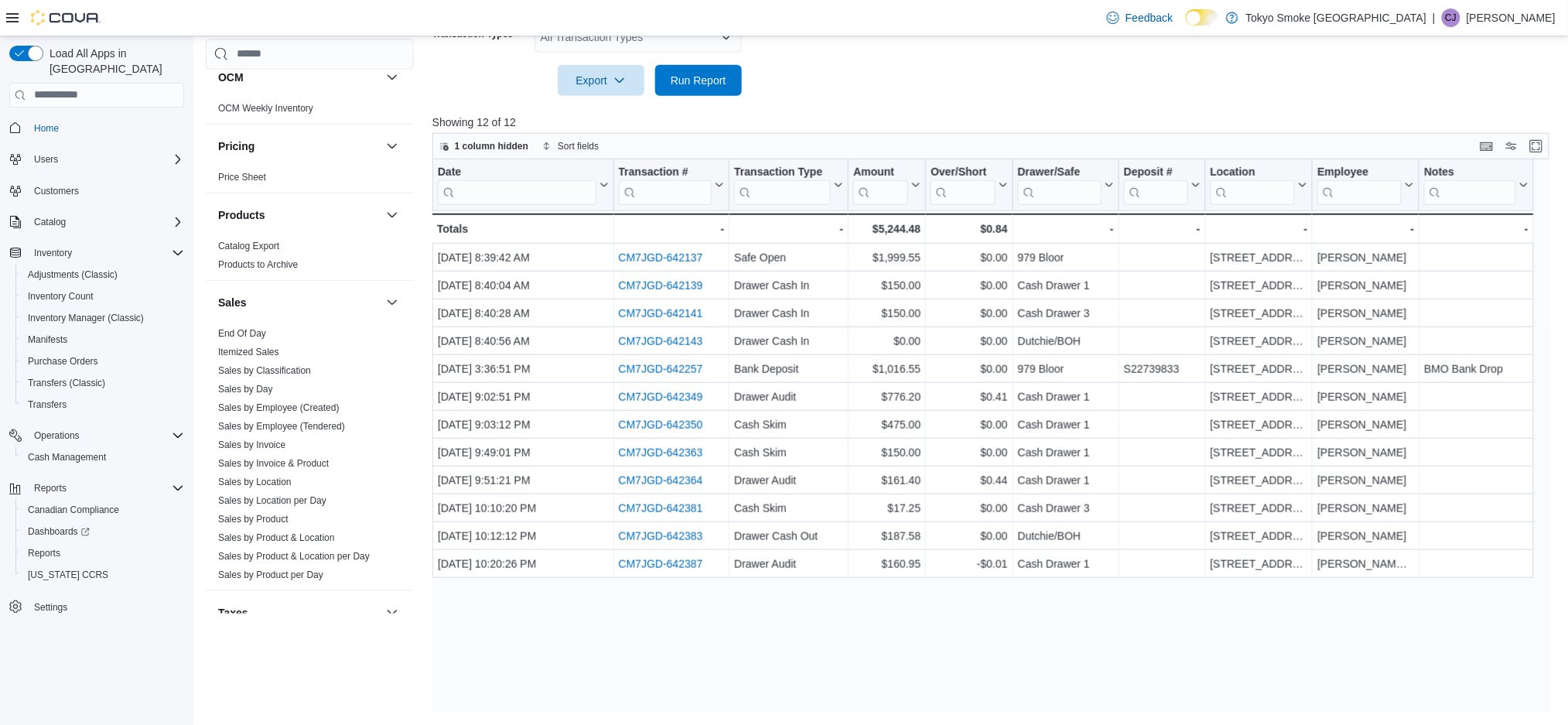
scroll to position [799, 0]
click at [279, 479] on link "Sales by Location" at bounding box center [254, 476] width 74 height 11
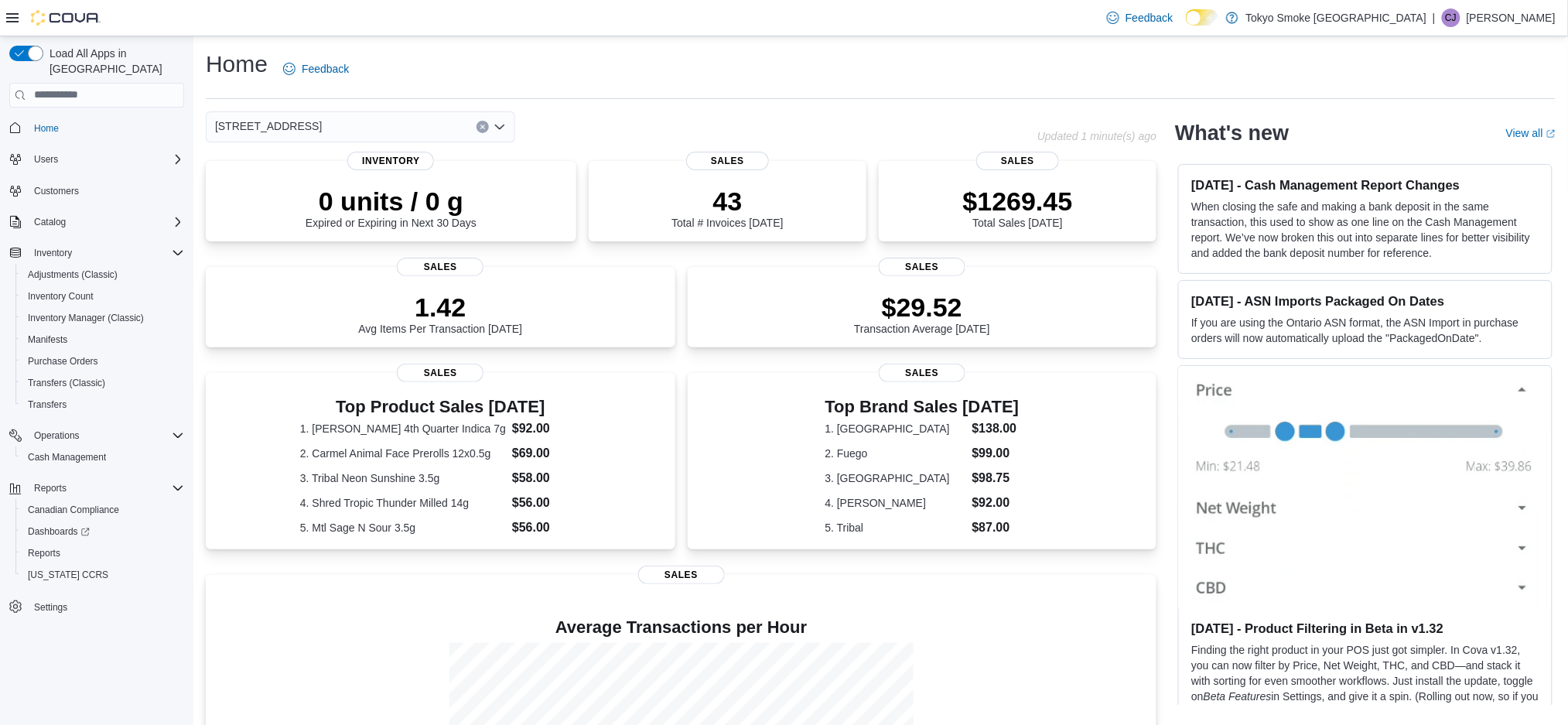
scroll to position [195, 0]
click at [66, 451] on span "Cash Management" at bounding box center [66, 457] width 78 height 12
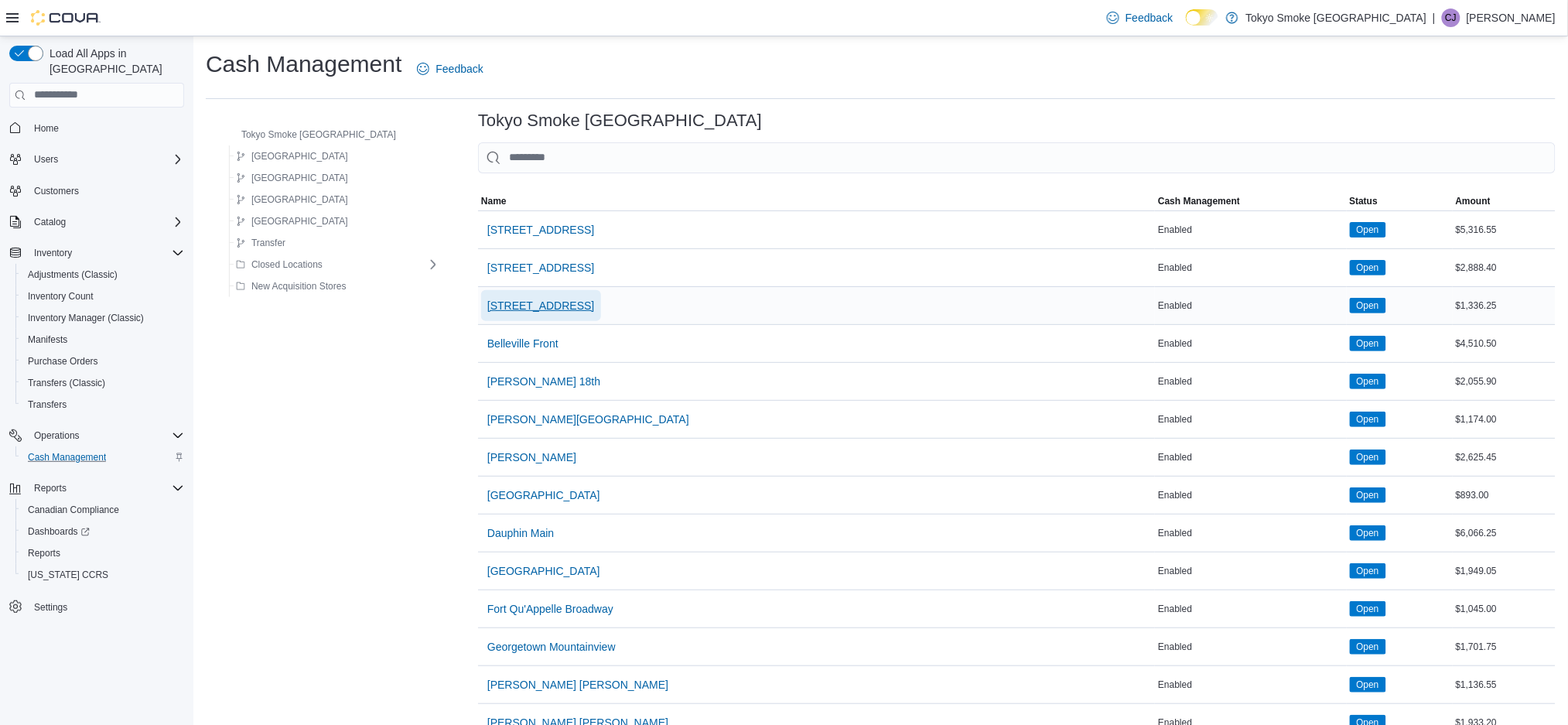
click at [487, 309] on span "979 Bloor St W" at bounding box center [540, 305] width 107 height 15
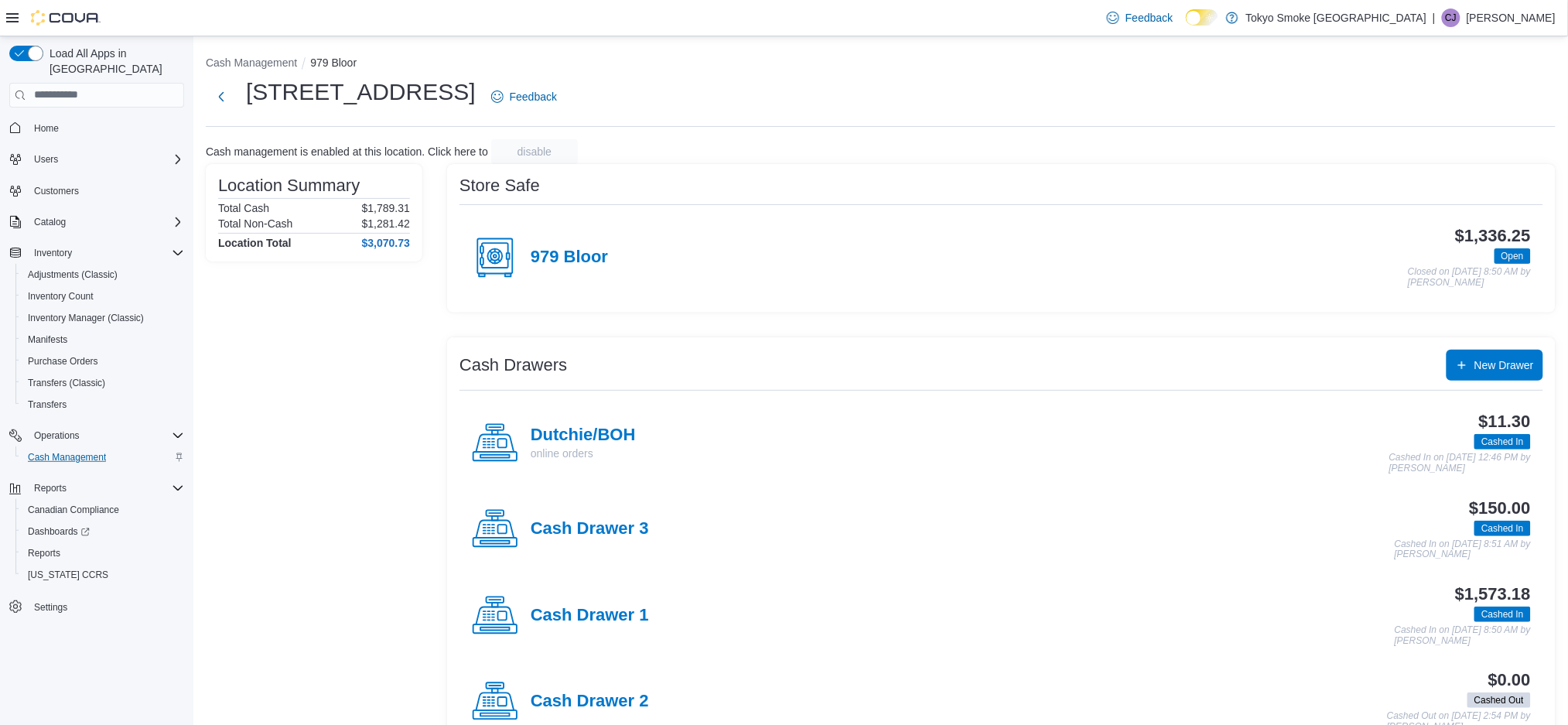
click at [1516, 23] on p "[PERSON_NAME]" at bounding box center [1511, 18] width 89 height 19
click at [1466, 158] on span "Sign Out" at bounding box center [1456, 151] width 42 height 15
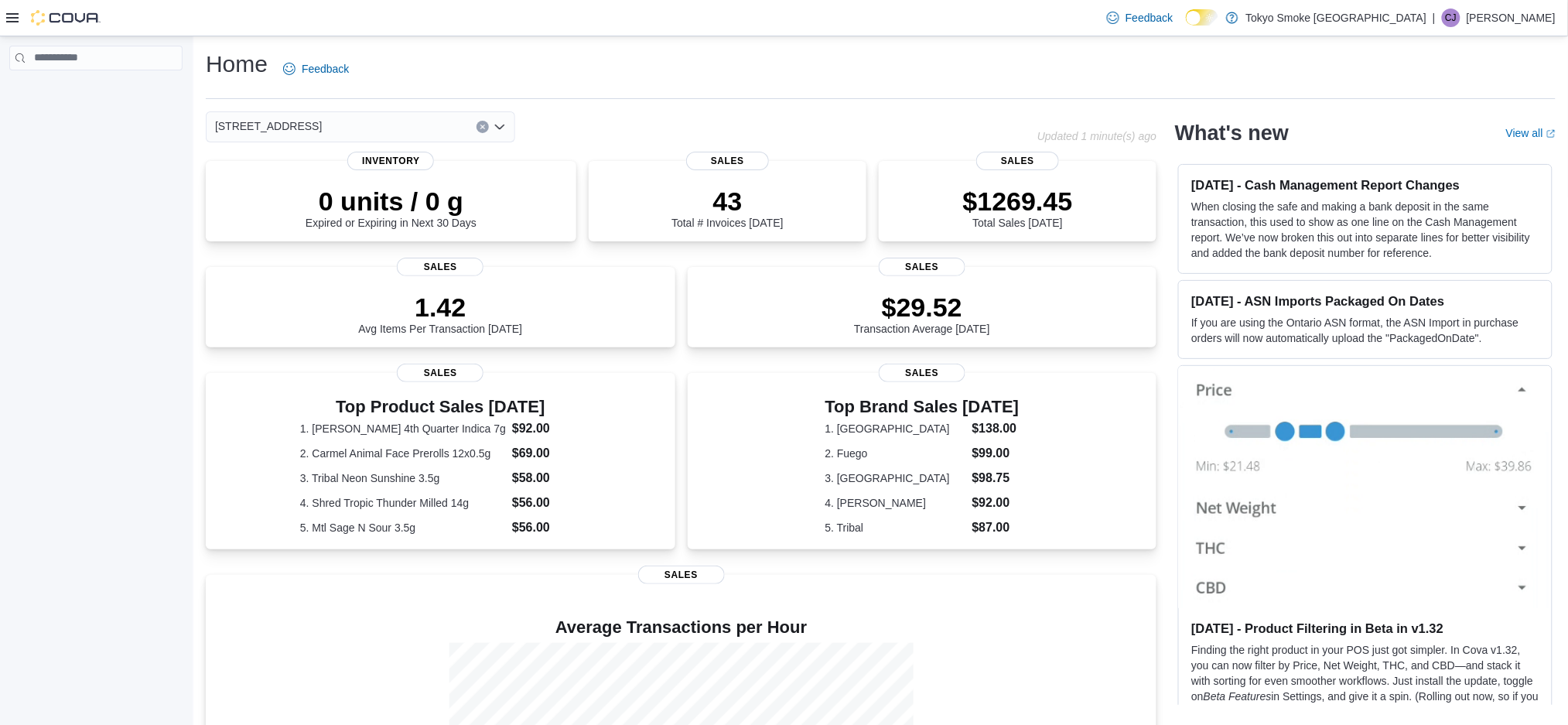
click at [1511, 12] on p "[PERSON_NAME]" at bounding box center [1511, 18] width 89 height 19
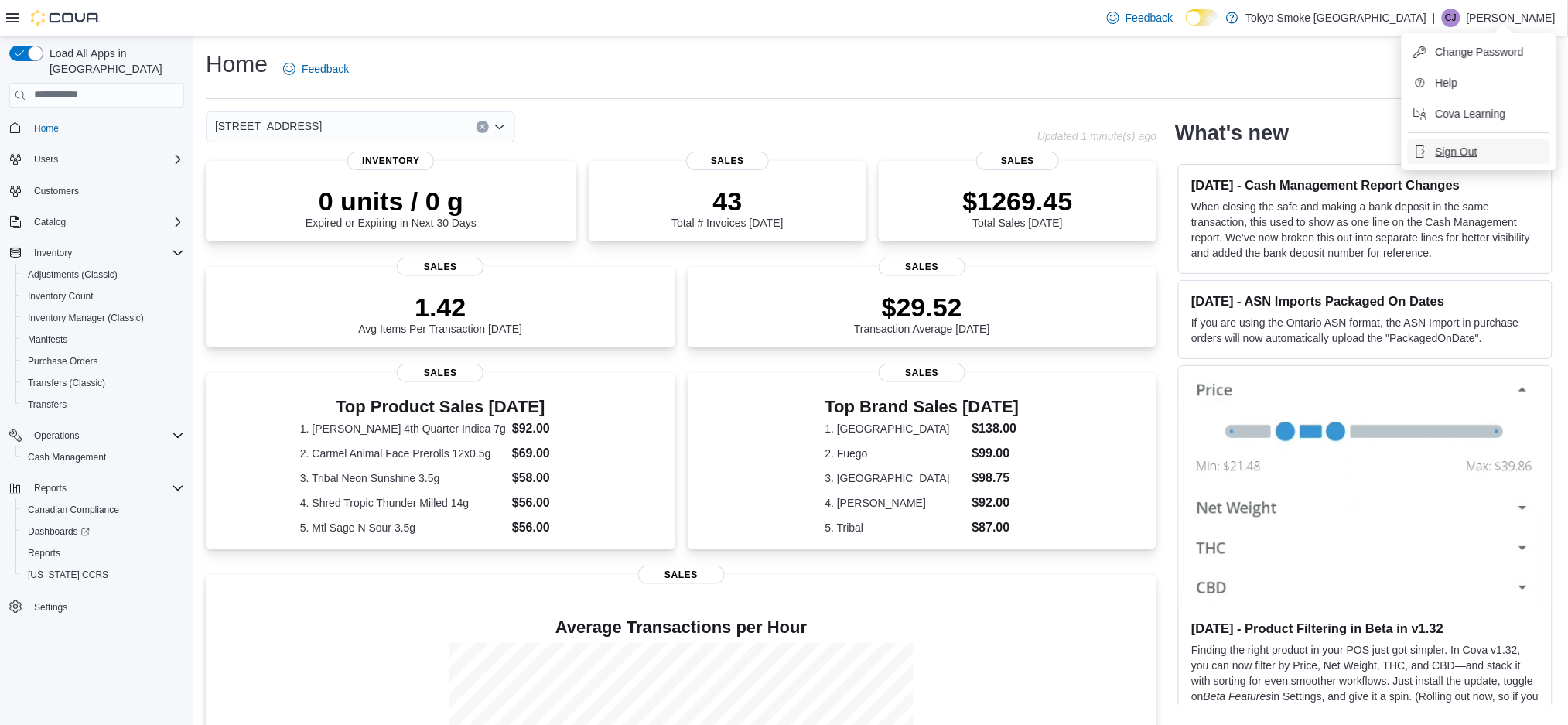
click at [1454, 158] on span "Sign Out" at bounding box center [1456, 151] width 42 height 15
